Goal: Information Seeking & Learning: Compare options

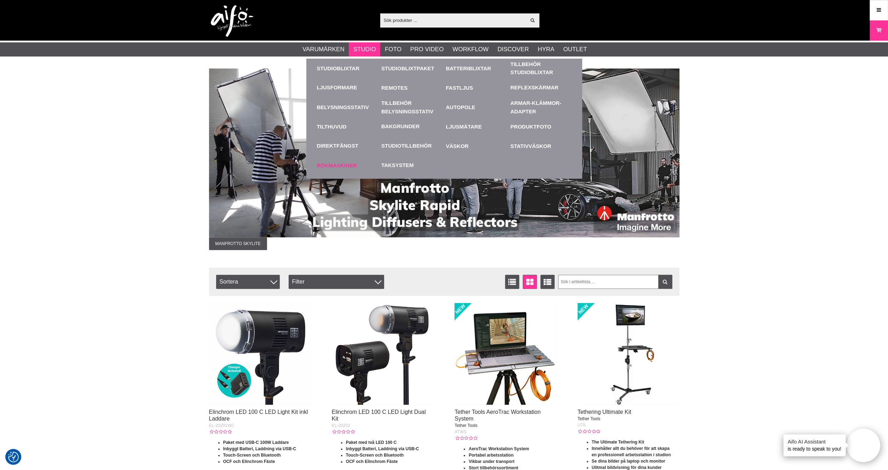
click at [342, 168] on link "Rökmaskiner" at bounding box center [347, 165] width 61 height 19
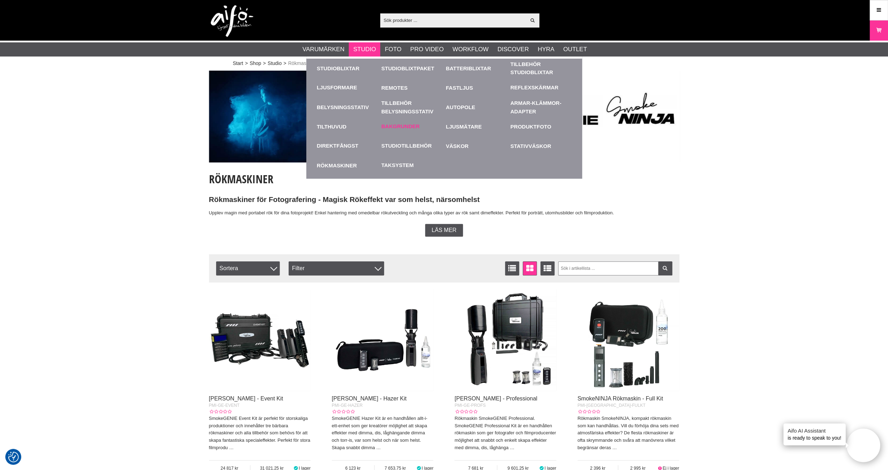
click at [403, 124] on link "Bakgrunder" at bounding box center [400, 127] width 38 height 8
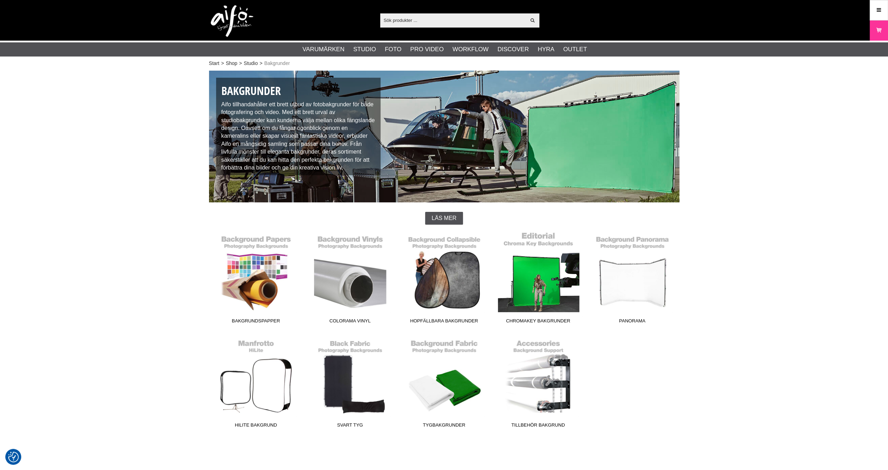
checkbox input "true"
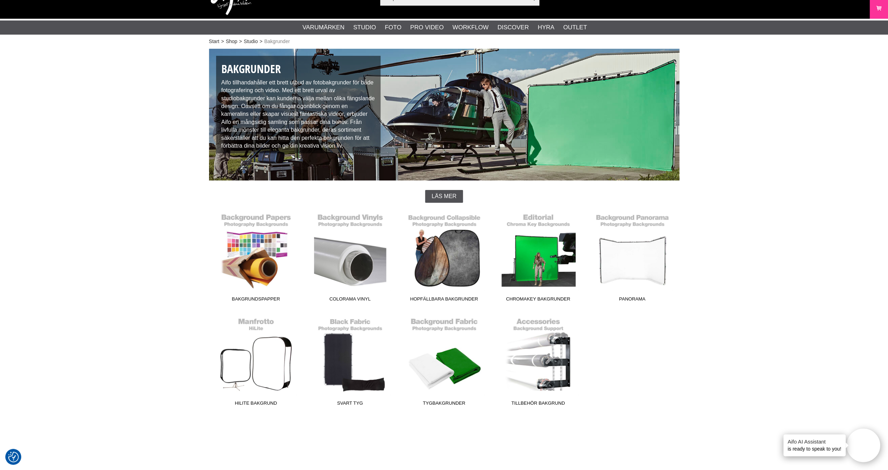
scroll to position [27, 0]
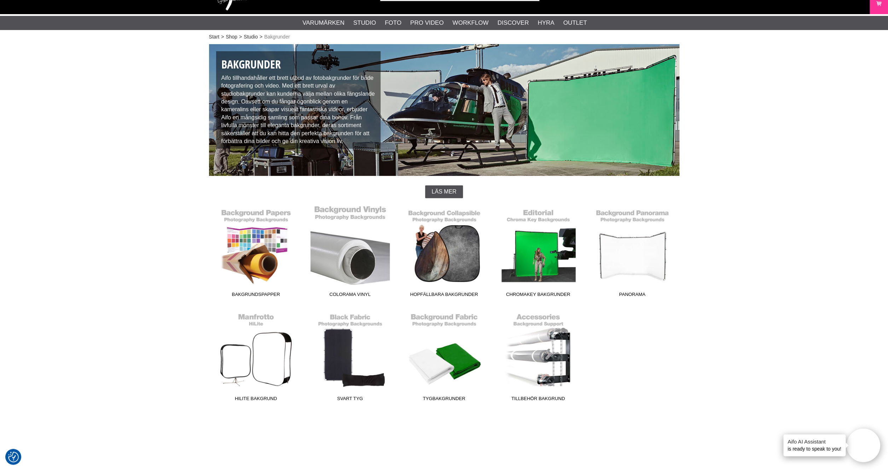
click at [330, 267] on link "Colorama Vinyl" at bounding box center [350, 252] width 94 height 95
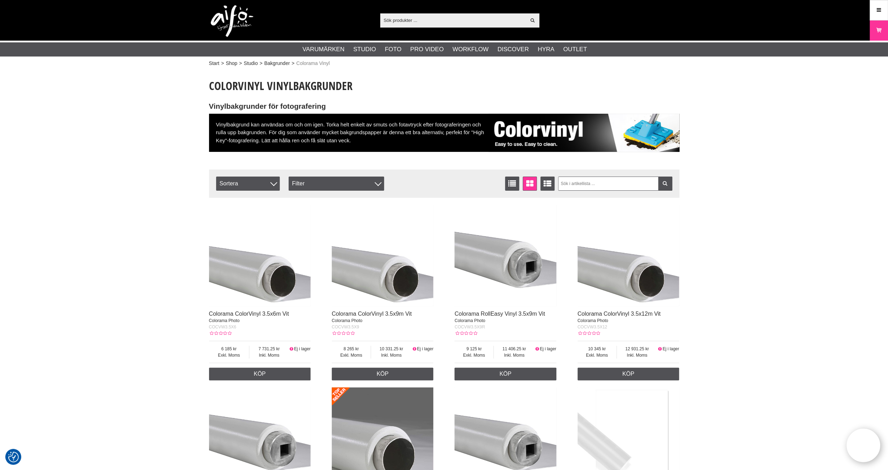
checkbox input "true"
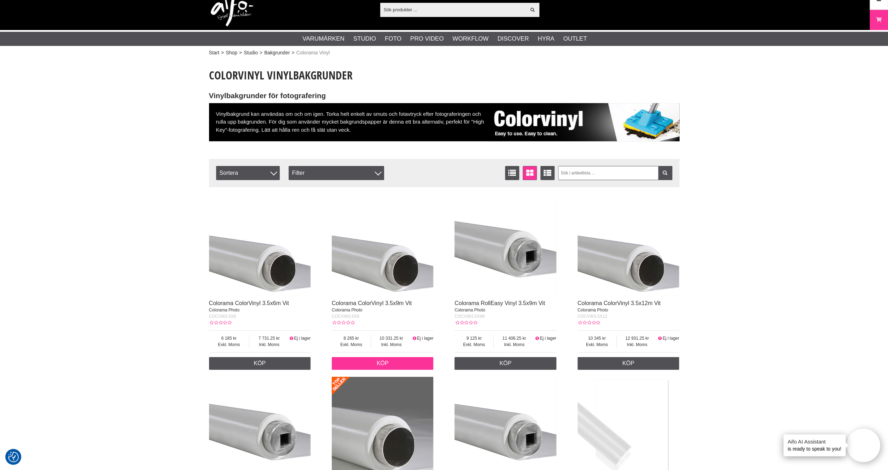
scroll to position [11, 0]
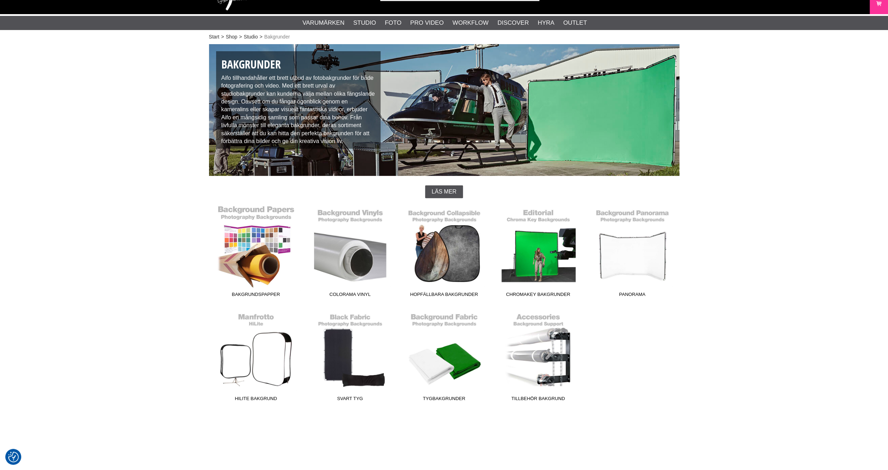
scroll to position [27, 0]
click at [244, 265] on link "Bakgrundspapper" at bounding box center [256, 252] width 94 height 95
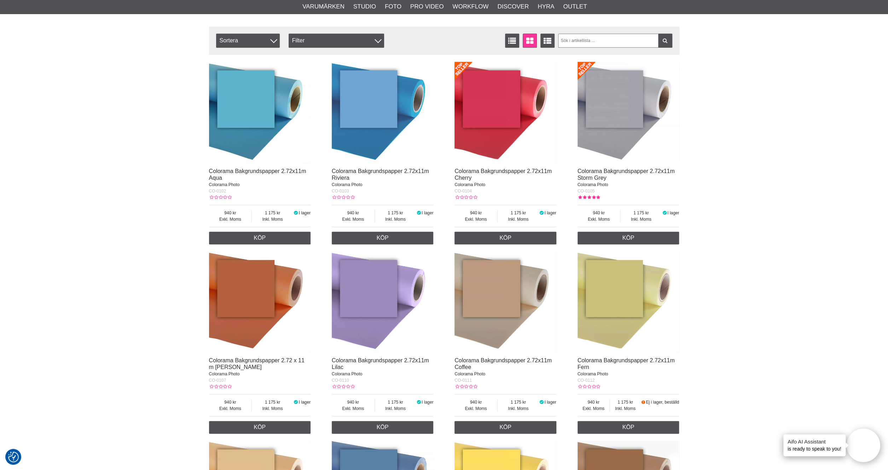
scroll to position [243, 0]
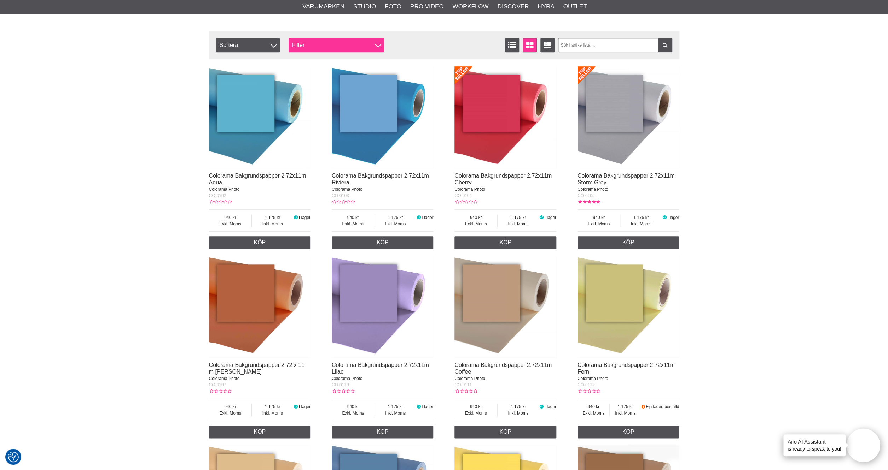
click at [315, 52] on div "Filter" at bounding box center [335, 45] width 95 height 14
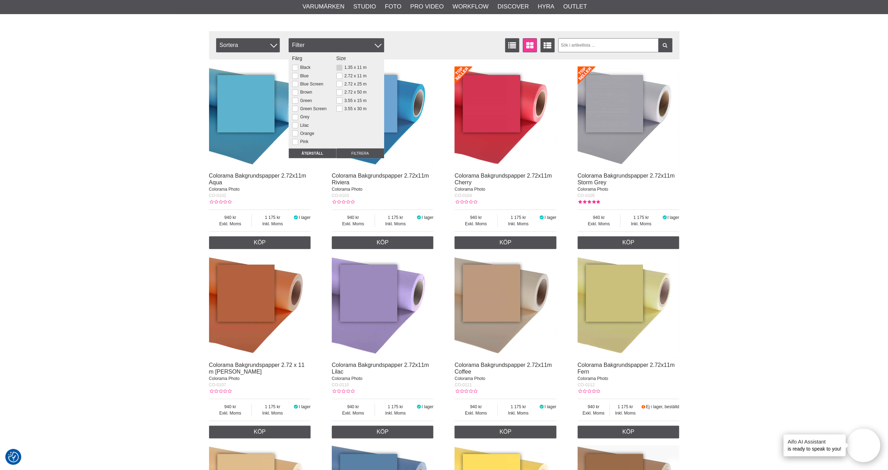
click at [341, 68] on button at bounding box center [339, 68] width 6 height 6
click at [347, 155] on input "Filtrera" at bounding box center [360, 153] width 48 height 10
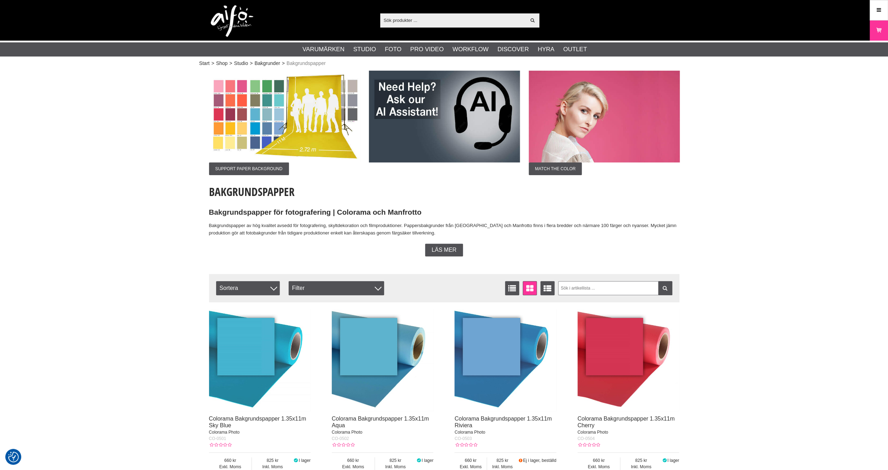
checkbox input "true"
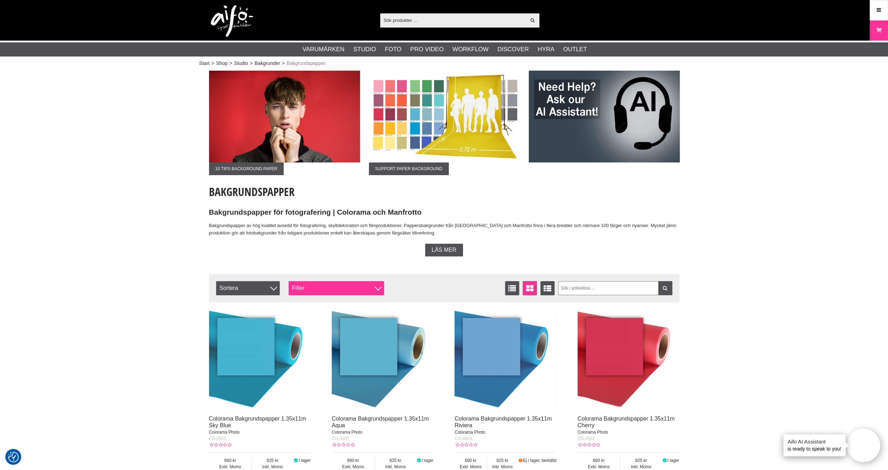
click at [326, 290] on div "Filter" at bounding box center [335, 288] width 95 height 14
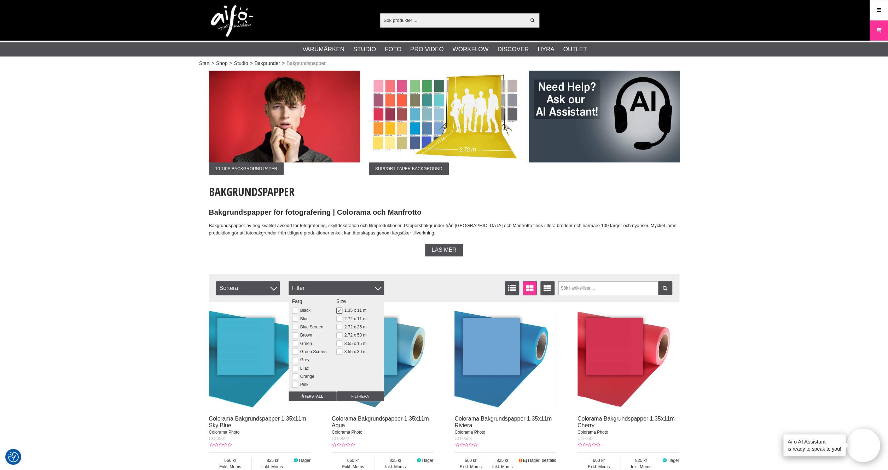
click at [341, 310] on button at bounding box center [339, 311] width 6 height 6
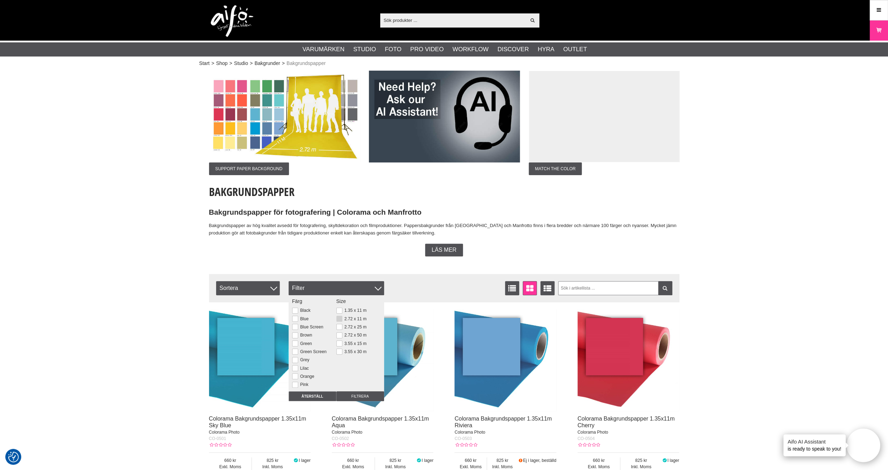
click at [340, 318] on button at bounding box center [339, 319] width 6 height 6
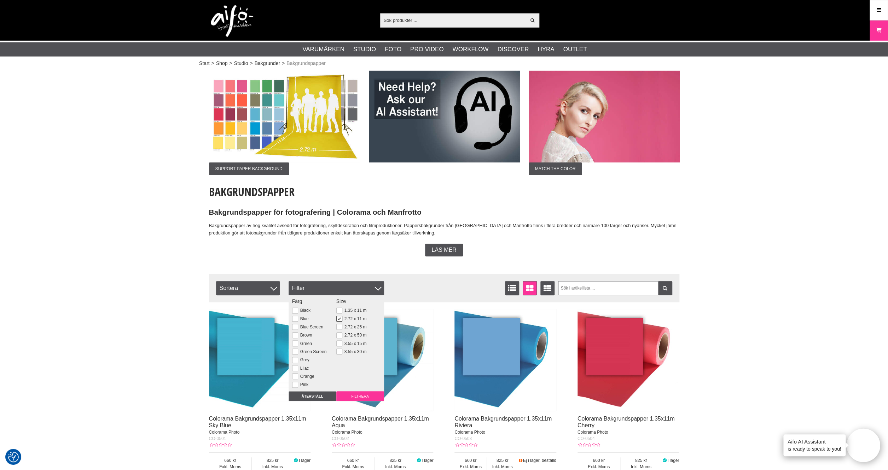
click at [359, 397] on input "Filtrera" at bounding box center [360, 397] width 48 height 10
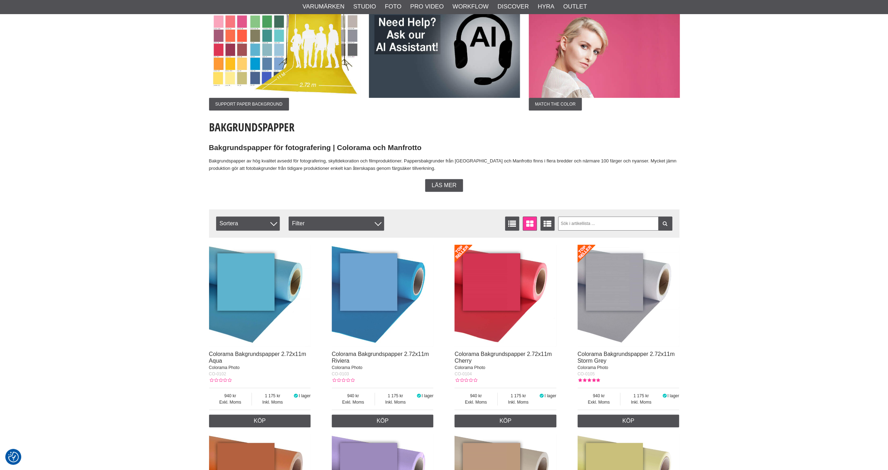
checkbox input "true"
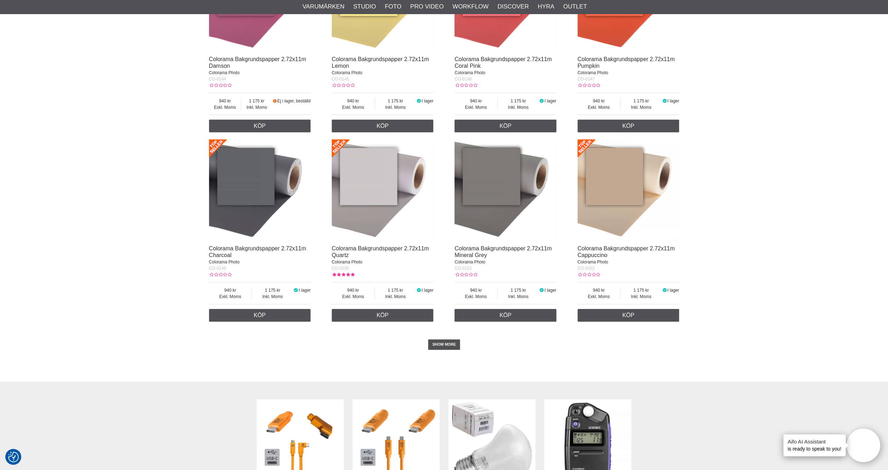
scroll to position [1309, 0]
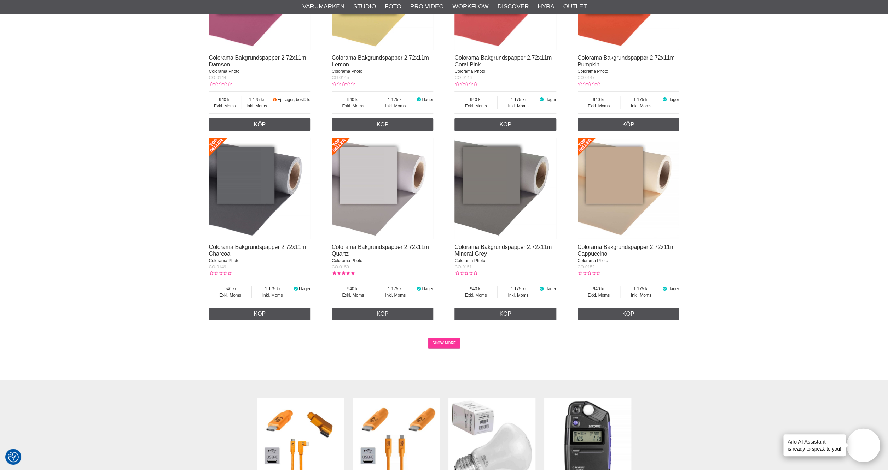
click at [450, 340] on link "SHOW MORE" at bounding box center [444, 343] width 32 height 11
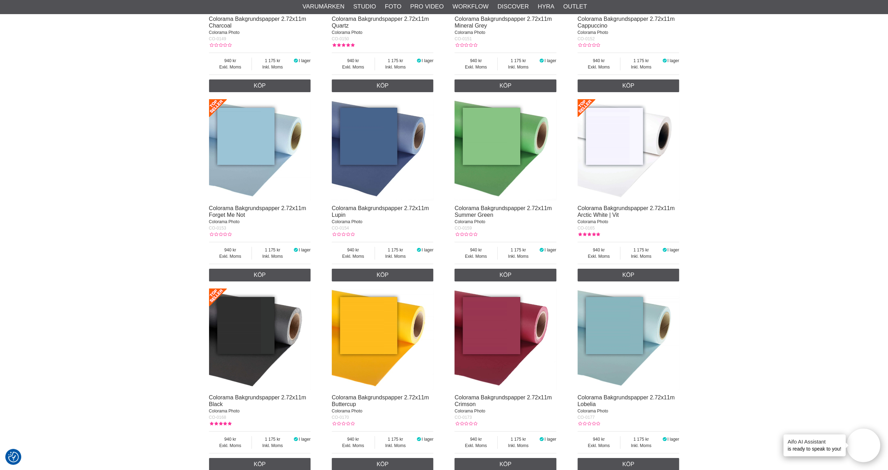
scroll to position [1543, 0]
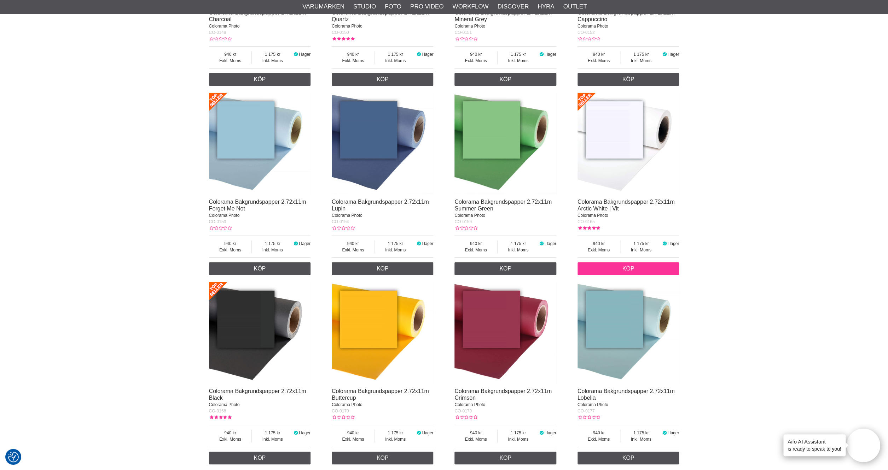
click at [640, 263] on link "Köp" at bounding box center [628, 269] width 102 height 13
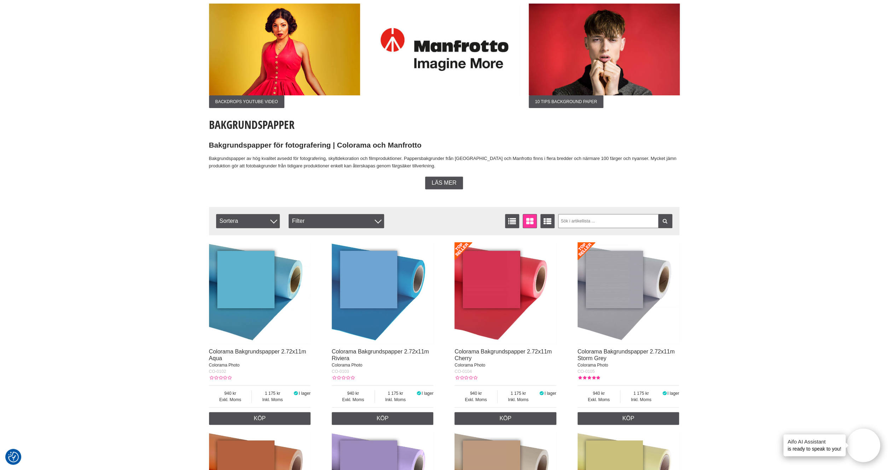
scroll to position [0, 0]
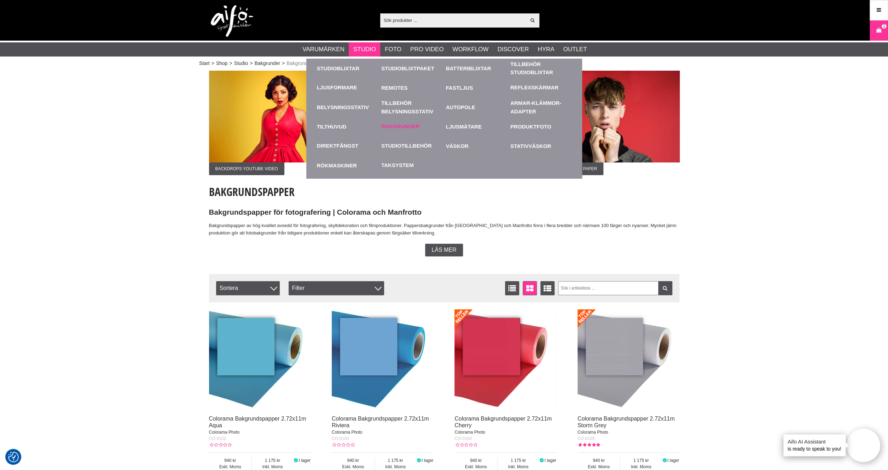
click at [396, 127] on link "Bakgrunder" at bounding box center [400, 127] width 38 height 8
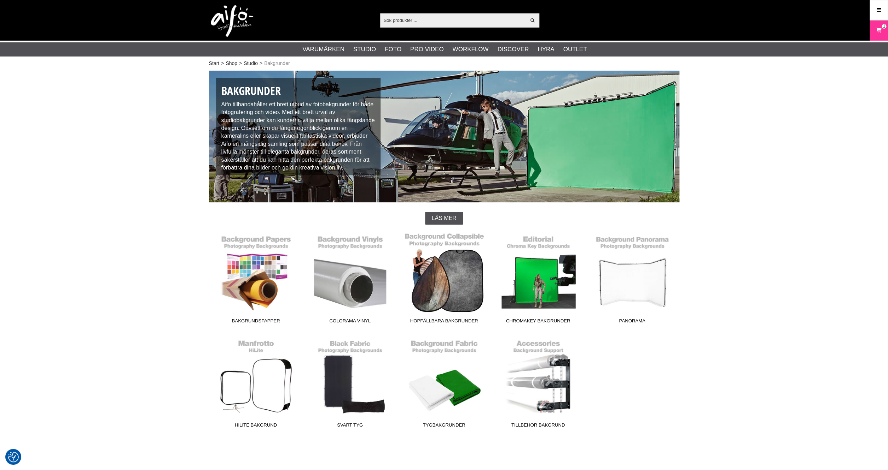
checkbox input "true"
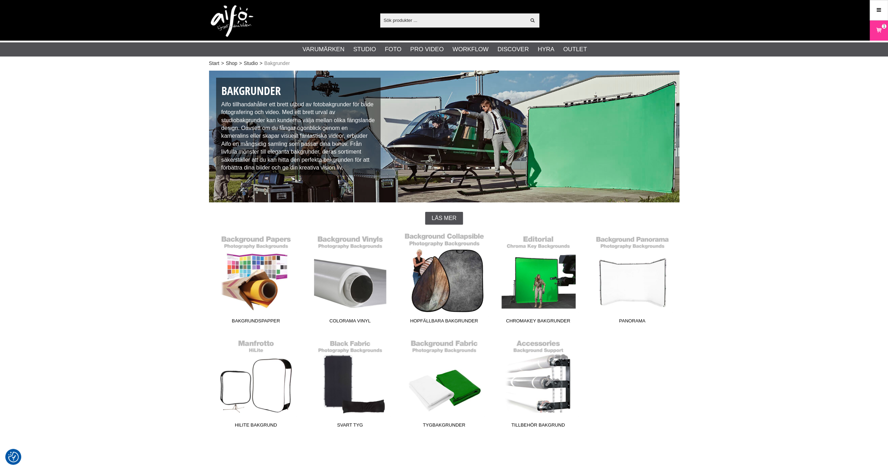
click at [458, 294] on link "Hopfällbara Bakgrunder" at bounding box center [444, 279] width 94 height 95
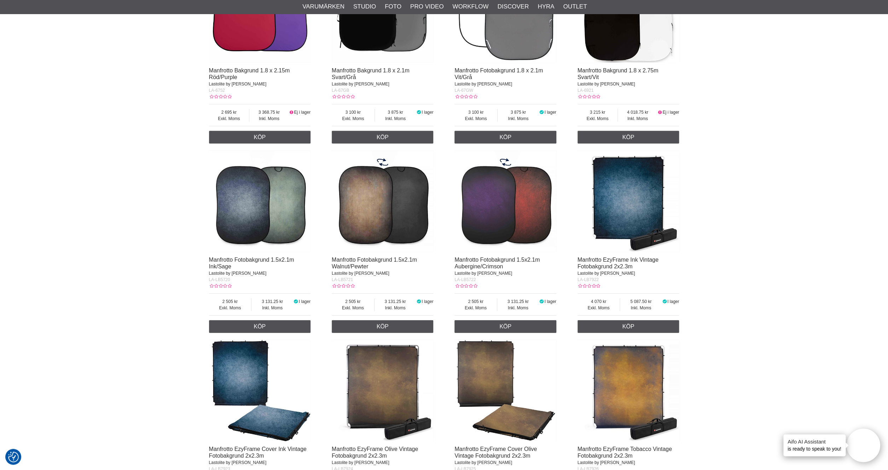
scroll to position [908, 0]
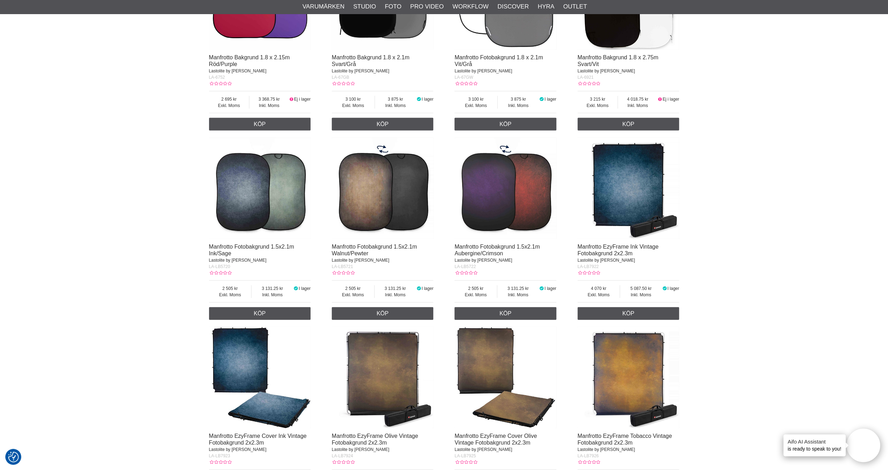
click at [489, 193] on img at bounding box center [505, 189] width 102 height 102
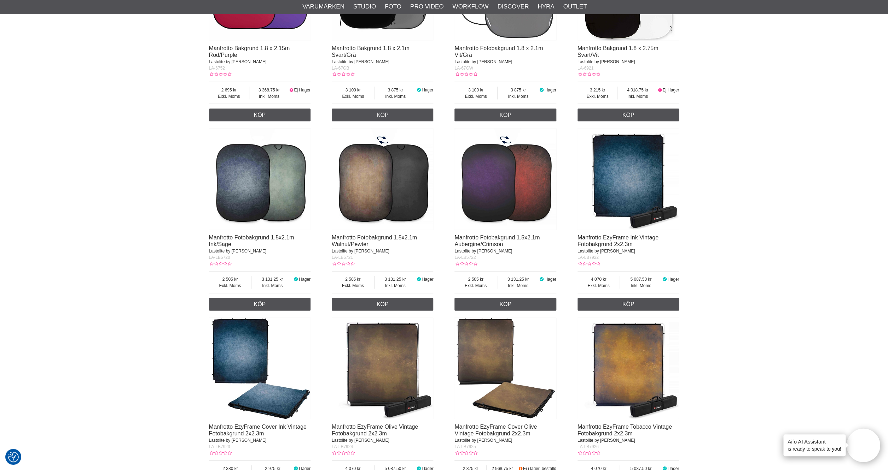
scroll to position [928, 0]
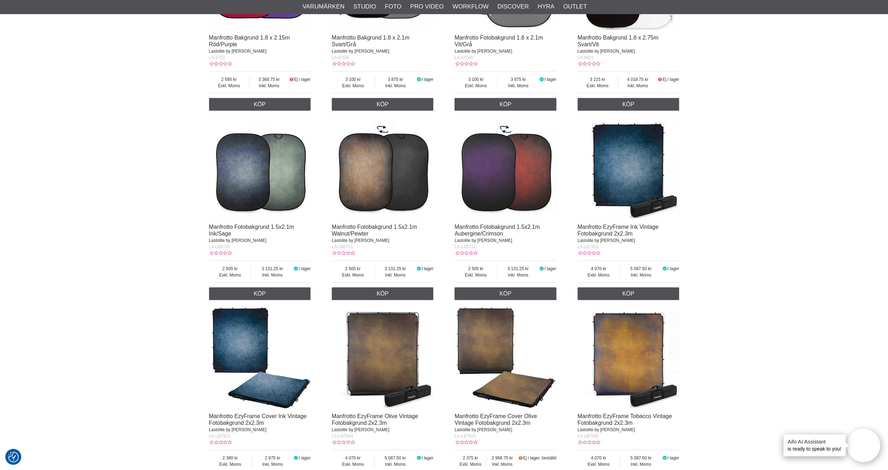
click at [498, 182] on img at bounding box center [505, 169] width 102 height 102
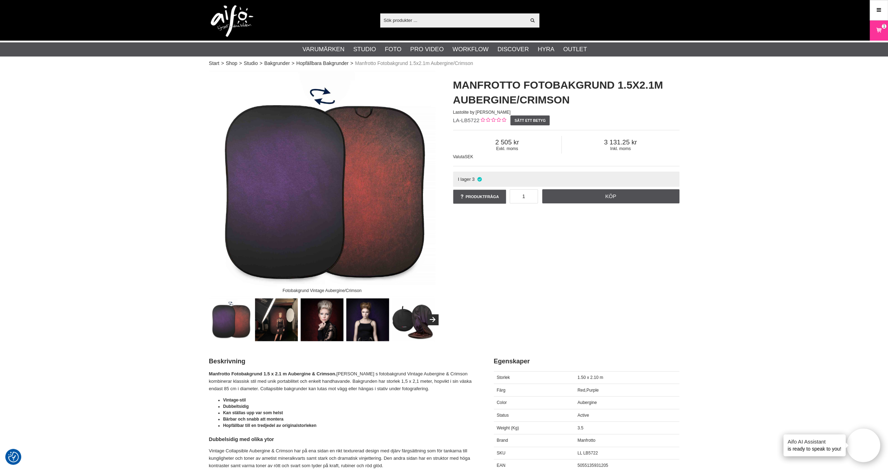
click at [275, 326] on img at bounding box center [276, 320] width 43 height 43
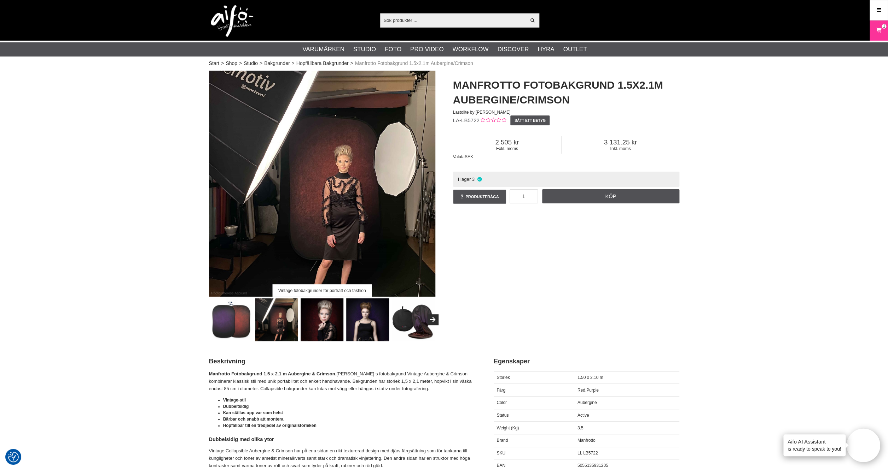
click at [275, 326] on img at bounding box center [276, 320] width 43 height 43
click at [322, 325] on img at bounding box center [321, 320] width 43 height 43
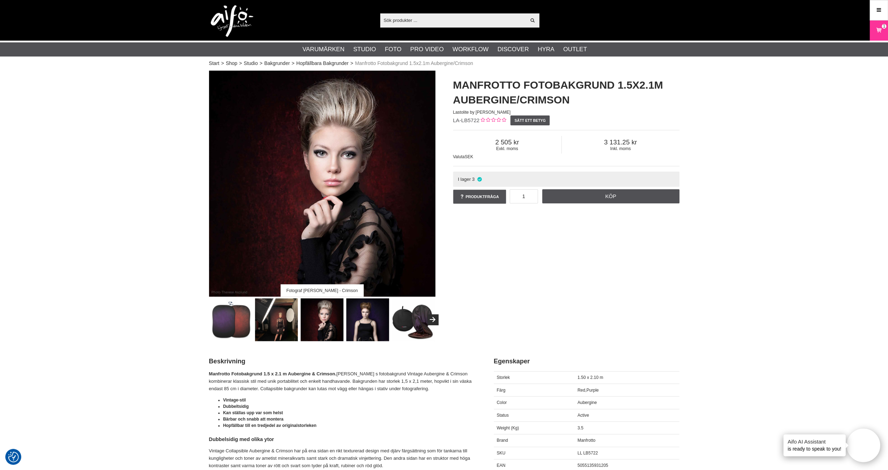
click at [366, 330] on img at bounding box center [367, 320] width 43 height 43
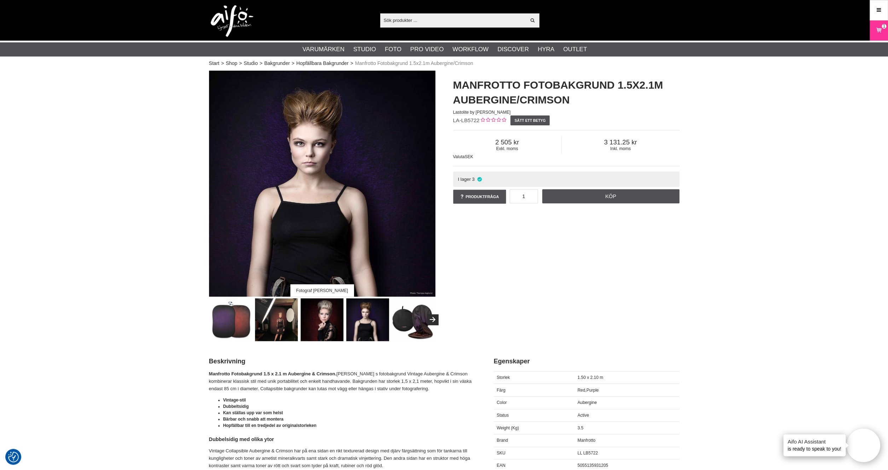
click at [327, 322] on img at bounding box center [321, 320] width 43 height 43
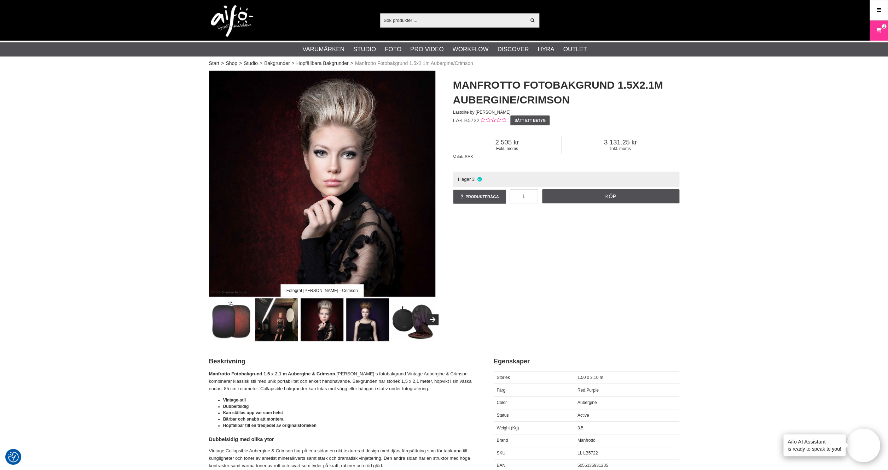
click at [372, 324] on img at bounding box center [367, 320] width 43 height 43
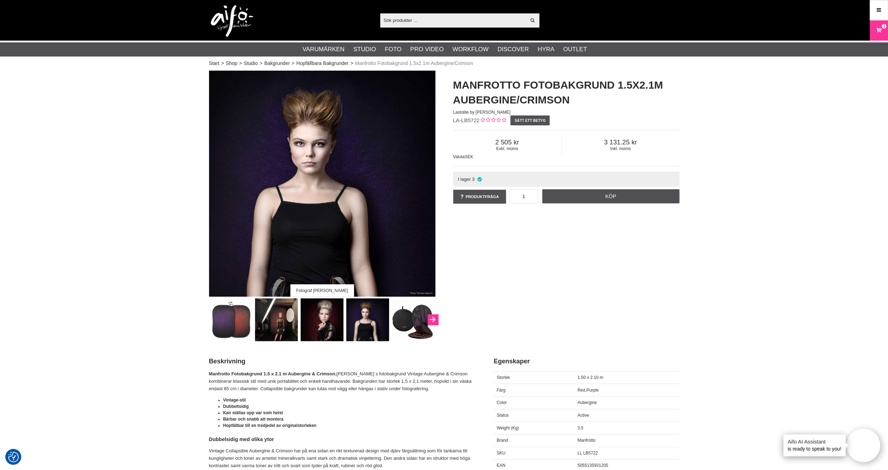
click at [431, 322] on icon "Next" at bounding box center [432, 320] width 8 height 6
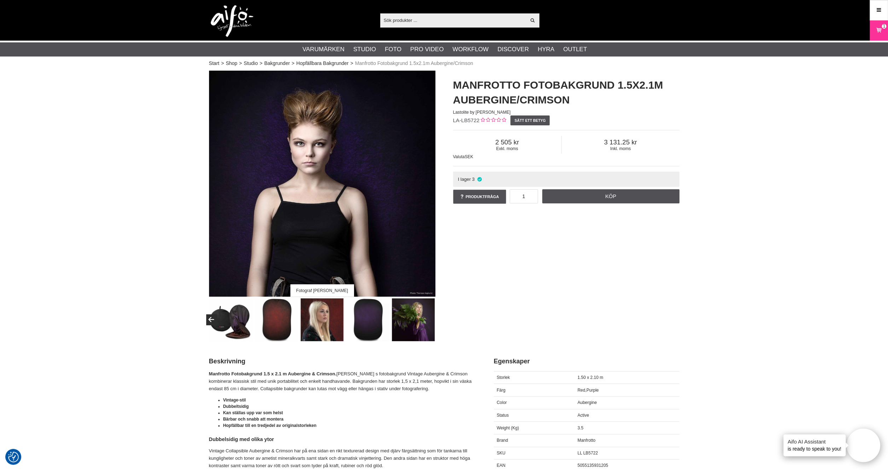
click at [420, 328] on img at bounding box center [413, 320] width 43 height 43
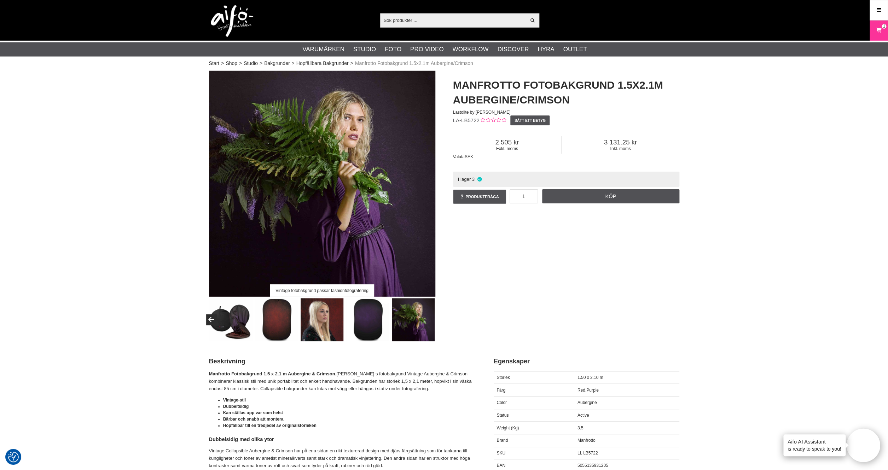
click at [362, 323] on img at bounding box center [367, 320] width 43 height 43
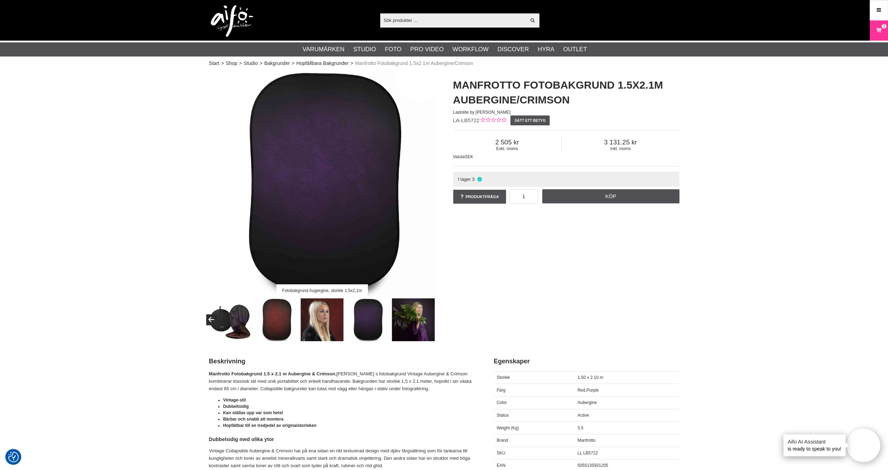
click at [328, 326] on img at bounding box center [321, 320] width 43 height 43
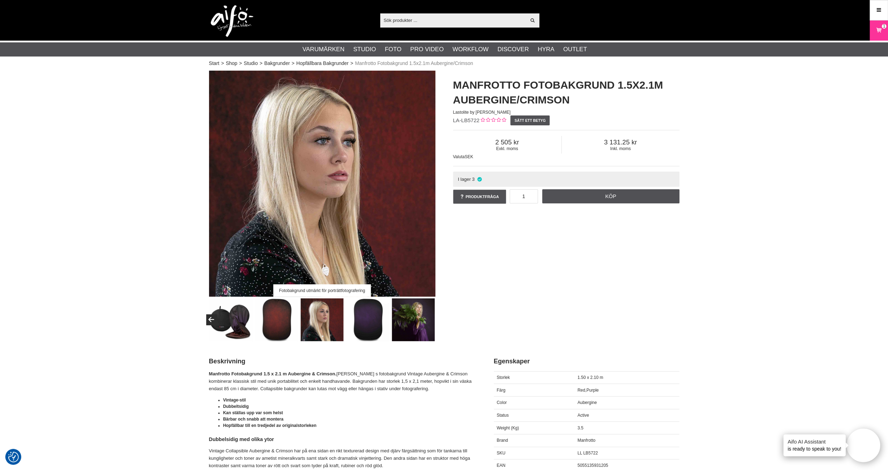
click at [419, 323] on img at bounding box center [413, 320] width 43 height 43
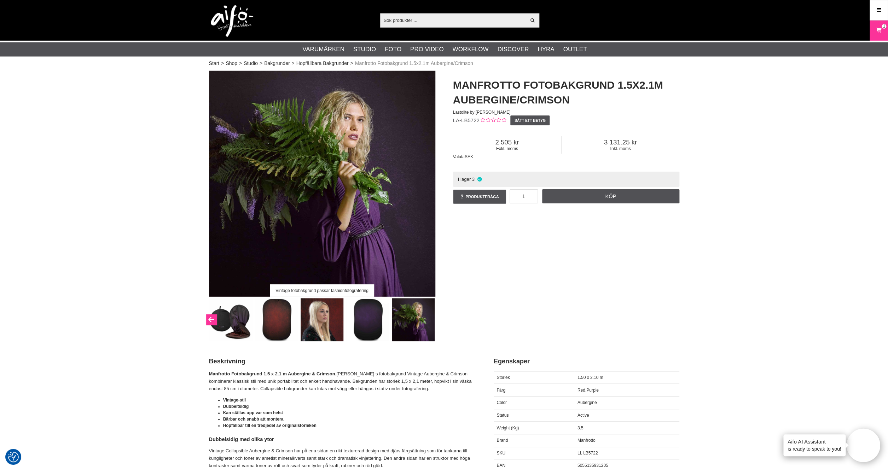
click at [209, 321] on button "Previous" at bounding box center [211, 320] width 11 height 11
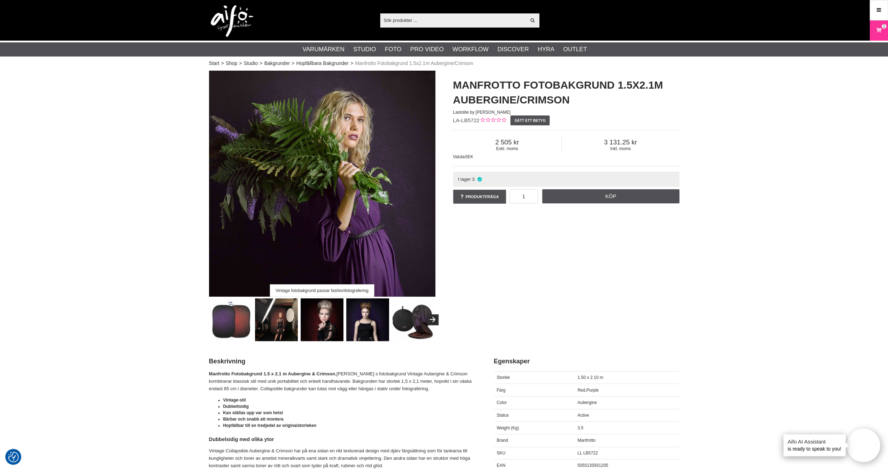
click at [209, 321] on div at bounding box center [413, 320] width 410 height 43
click at [241, 324] on img at bounding box center [230, 320] width 43 height 43
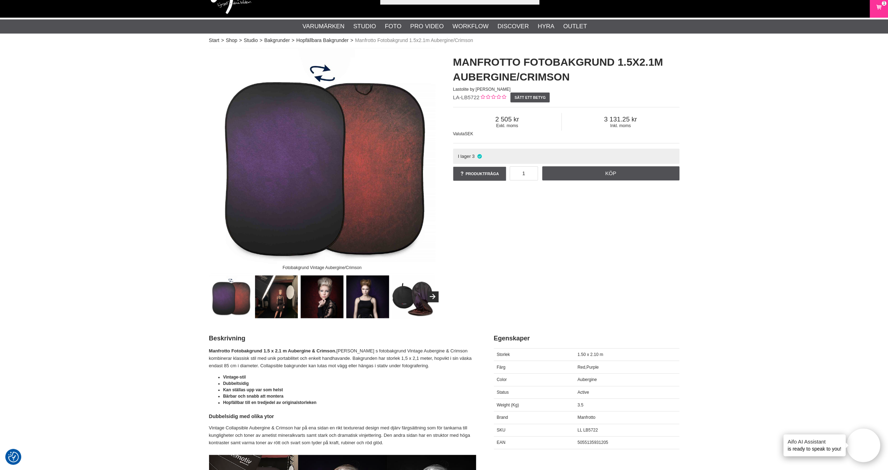
scroll to position [11, 0]
